Goal: Obtain resource: Obtain resource

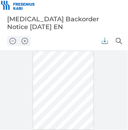
click at [105, 39] on img at bounding box center [105, 40] width 6 height 6
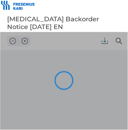
click at [104, 41] on div at bounding box center [64, 81] width 128 height 98
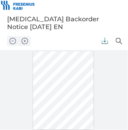
click at [104, 40] on img at bounding box center [105, 40] width 6 height 6
